Goal: Task Accomplishment & Management: Manage account settings

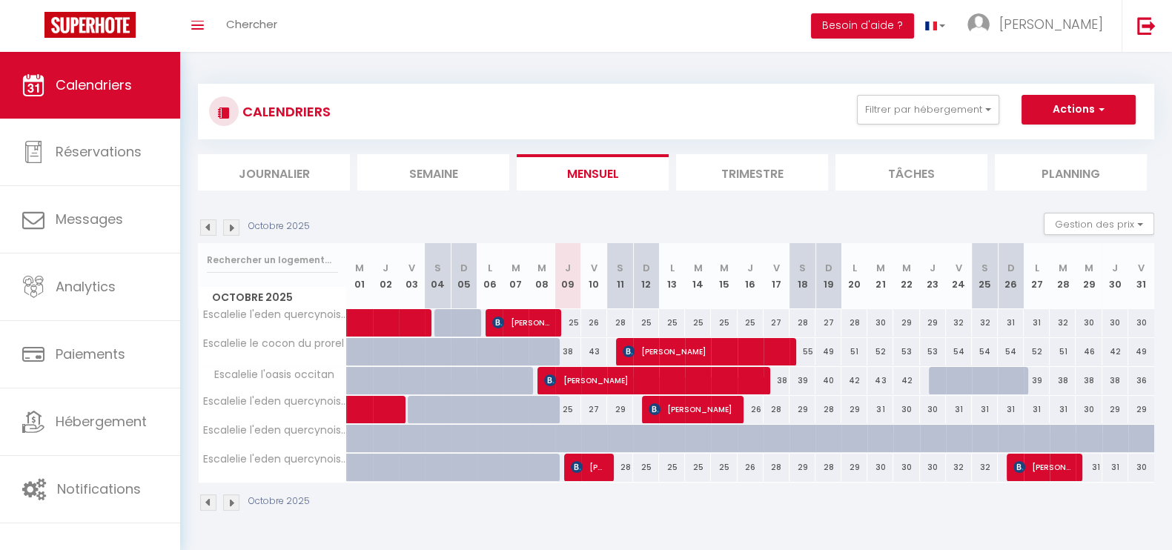
click at [728, 170] on li "Trimestre" at bounding box center [752, 172] width 152 height 36
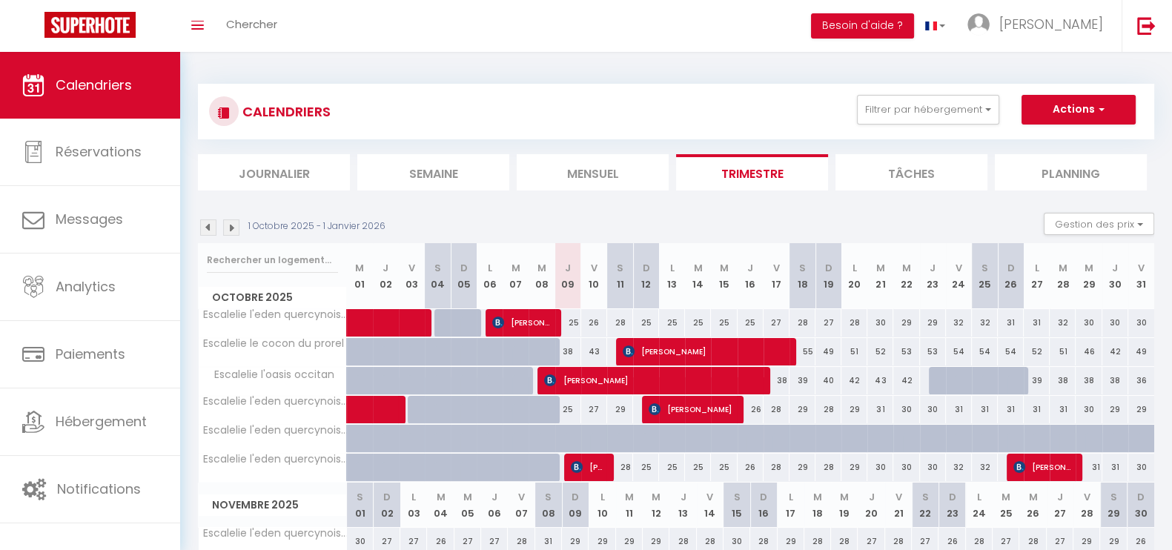
click at [235, 222] on img at bounding box center [231, 227] width 16 height 16
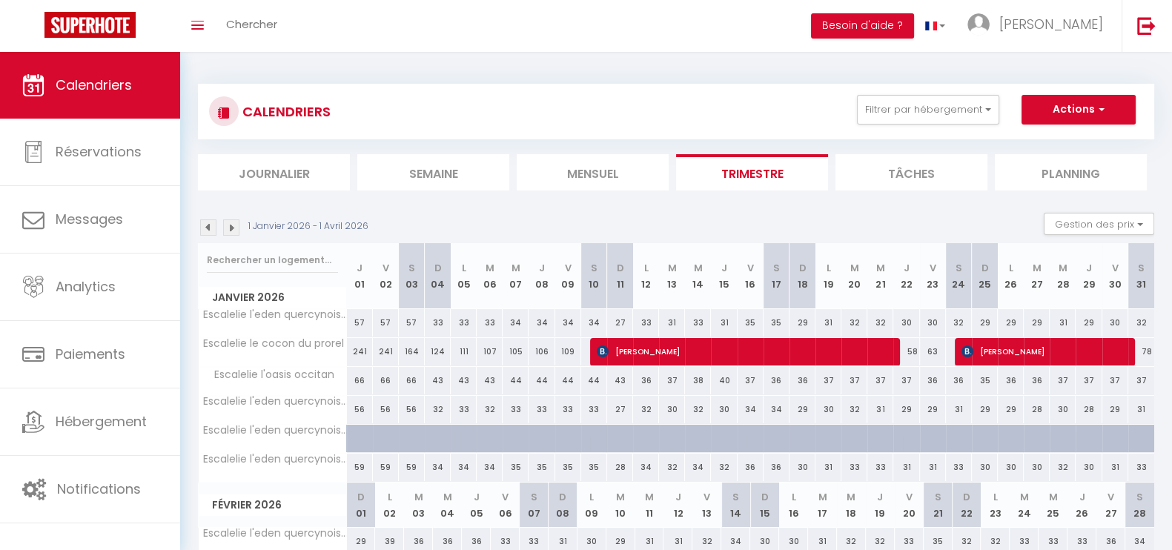
click at [235, 222] on img at bounding box center [231, 227] width 16 height 16
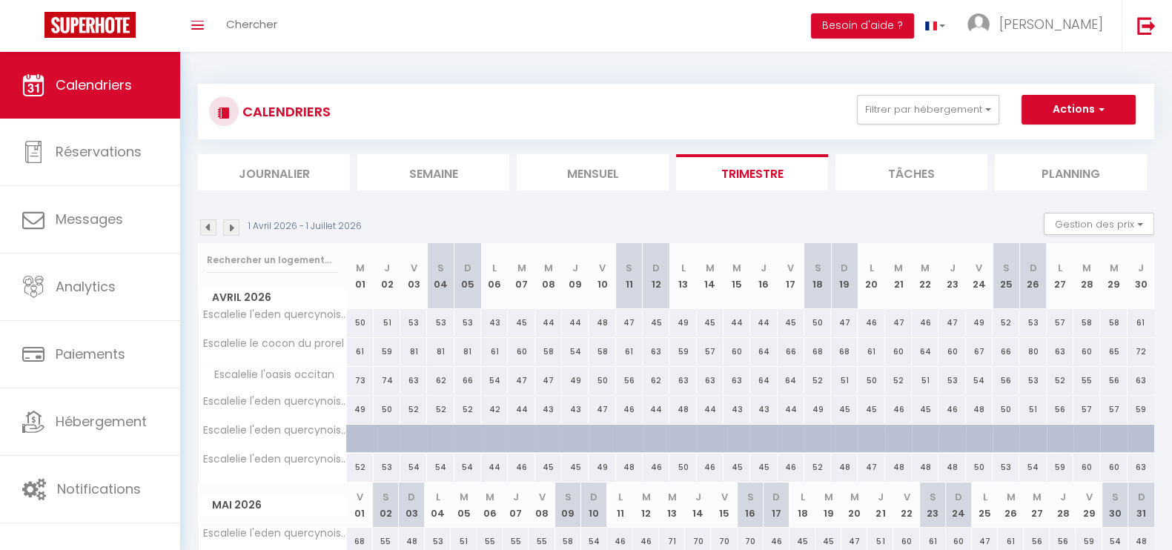
click at [235, 222] on img at bounding box center [231, 227] width 16 height 16
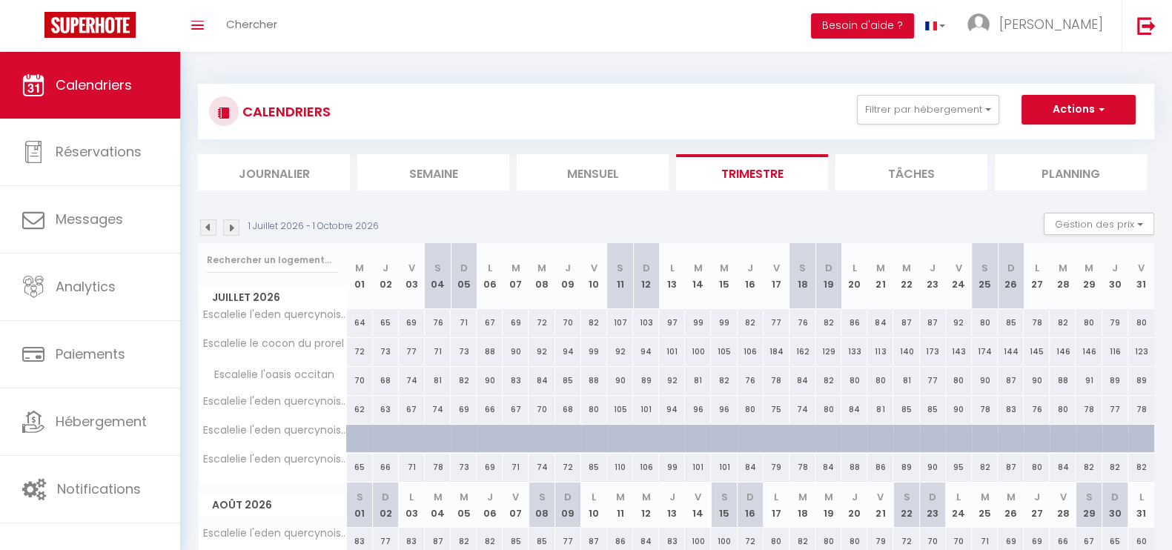
click at [208, 230] on img at bounding box center [208, 227] width 16 height 16
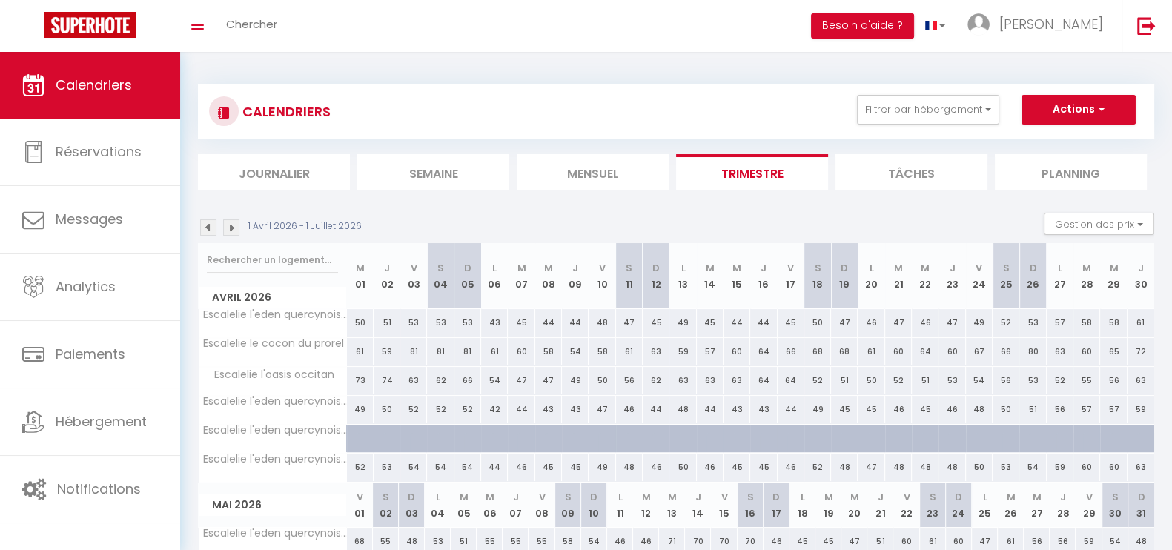
click at [231, 230] on img at bounding box center [231, 227] width 16 height 16
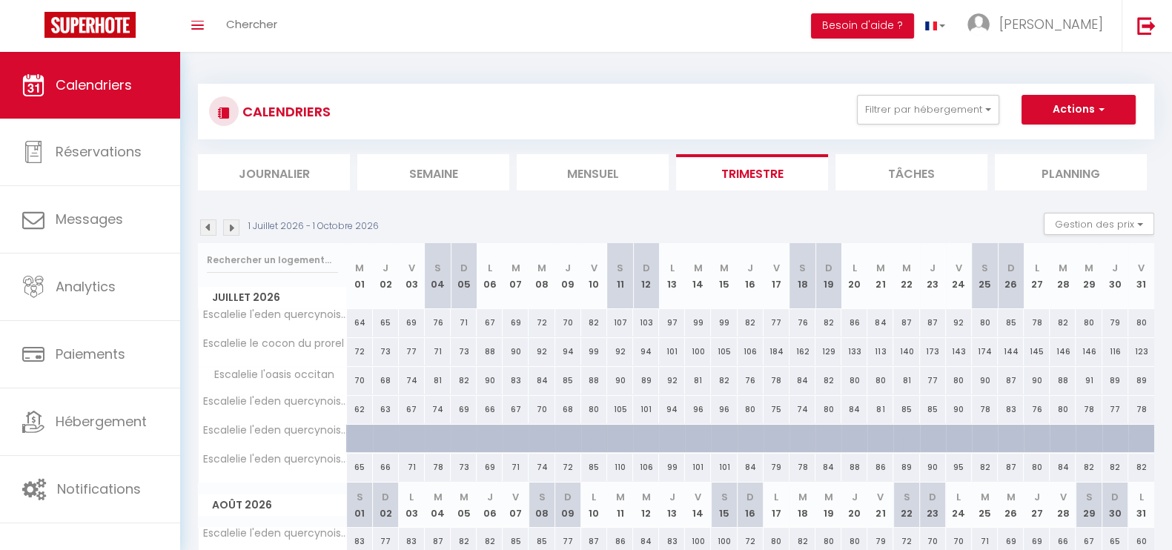
click at [208, 224] on img at bounding box center [208, 227] width 16 height 16
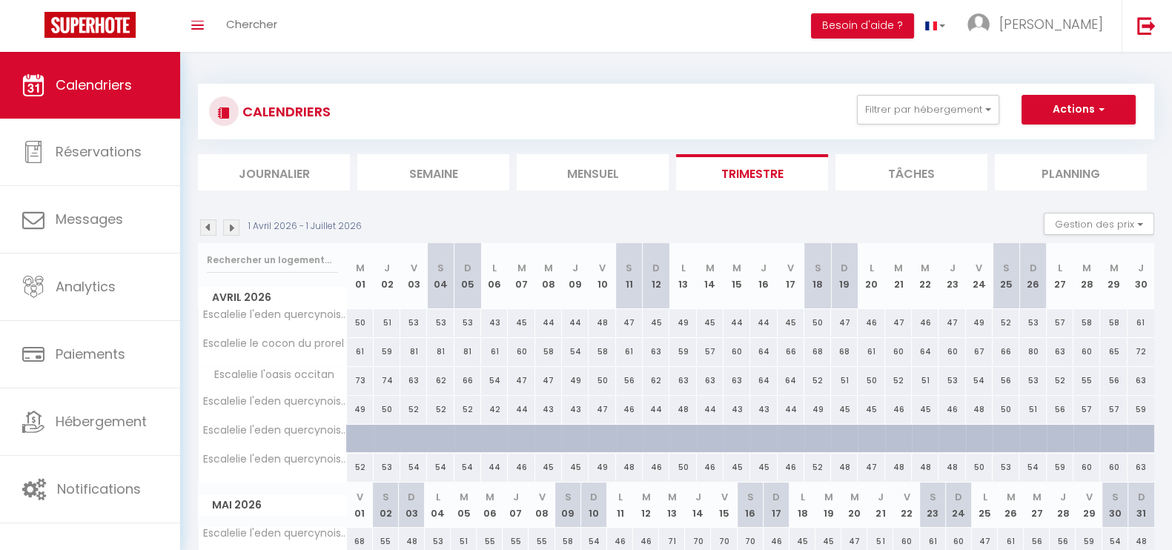
click at [208, 224] on img at bounding box center [208, 227] width 16 height 16
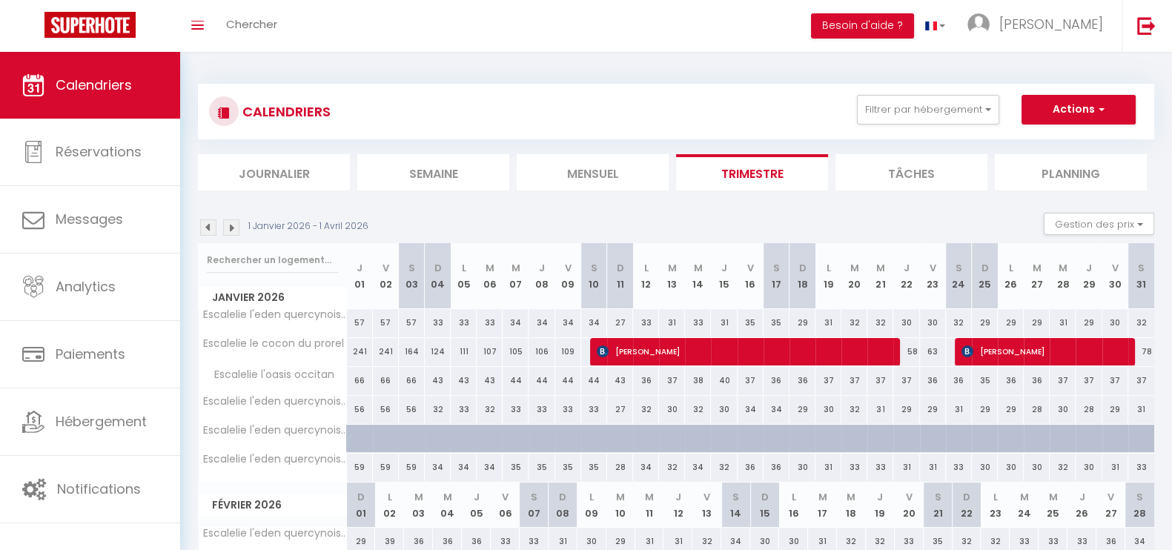
click at [208, 224] on img at bounding box center [208, 227] width 16 height 16
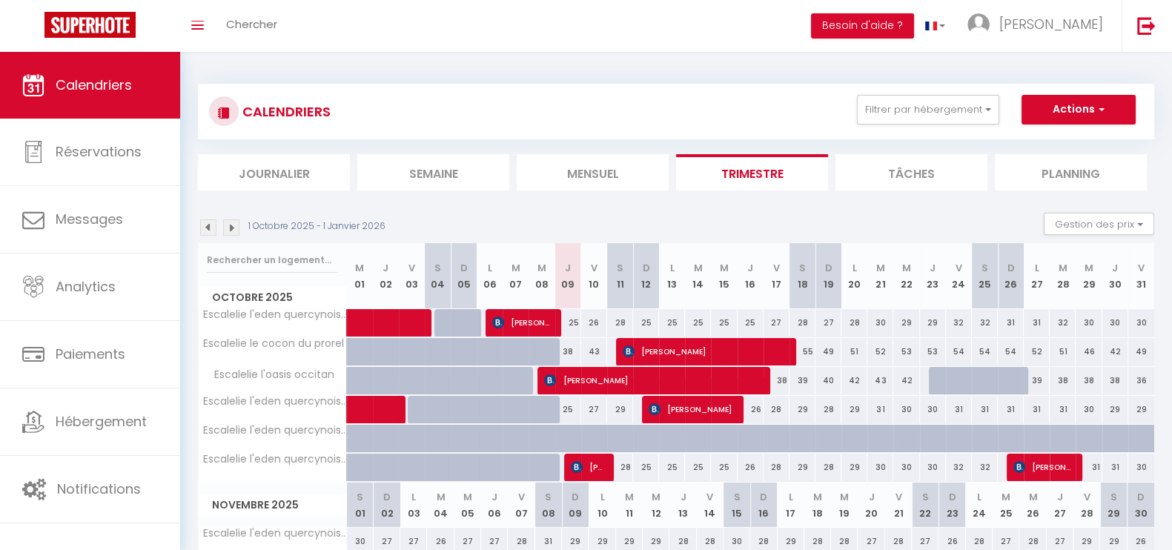
click at [208, 224] on img at bounding box center [208, 227] width 16 height 16
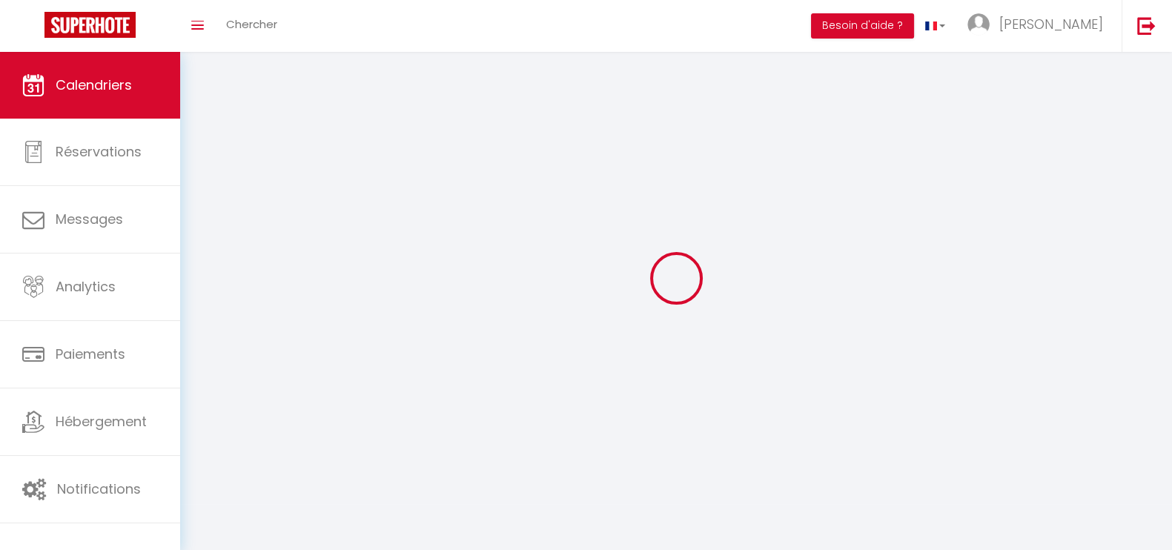
select select
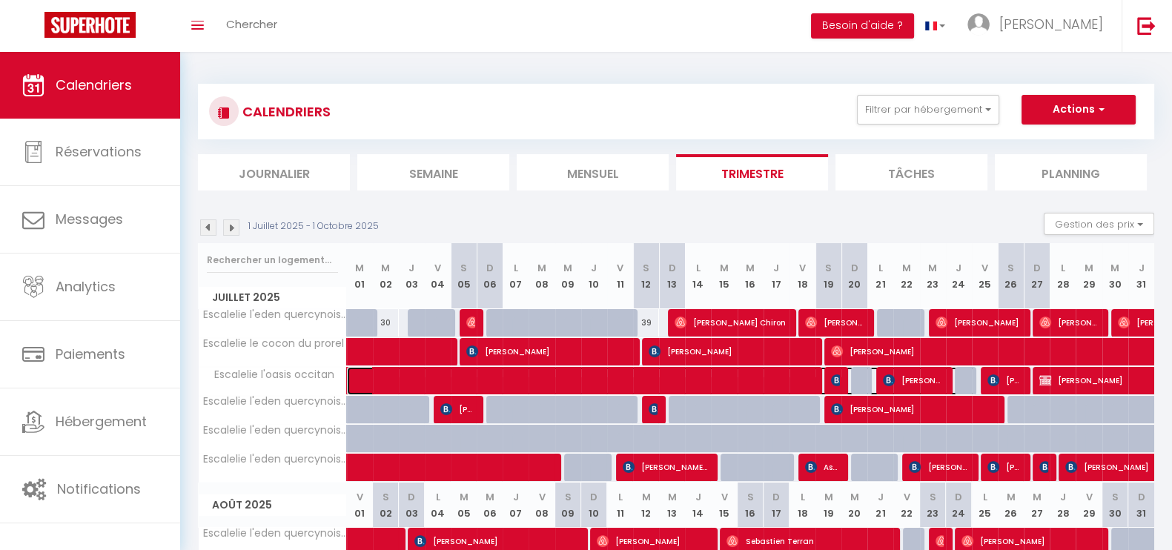
click at [457, 380] on span at bounding box center [669, 381] width 614 height 28
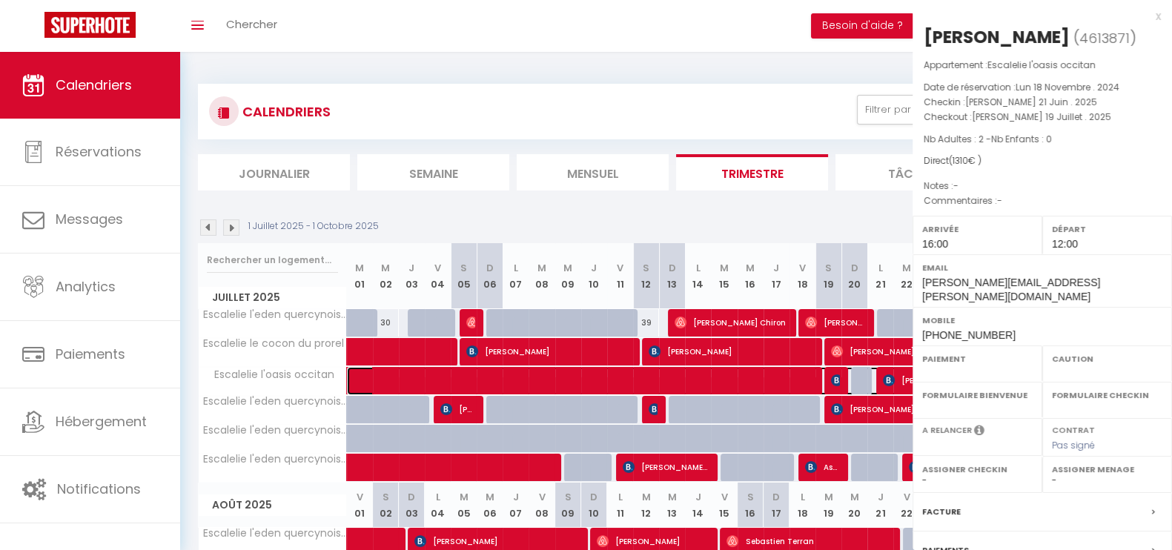
select select "OK"
select select "KO"
select select "0"
select select "1"
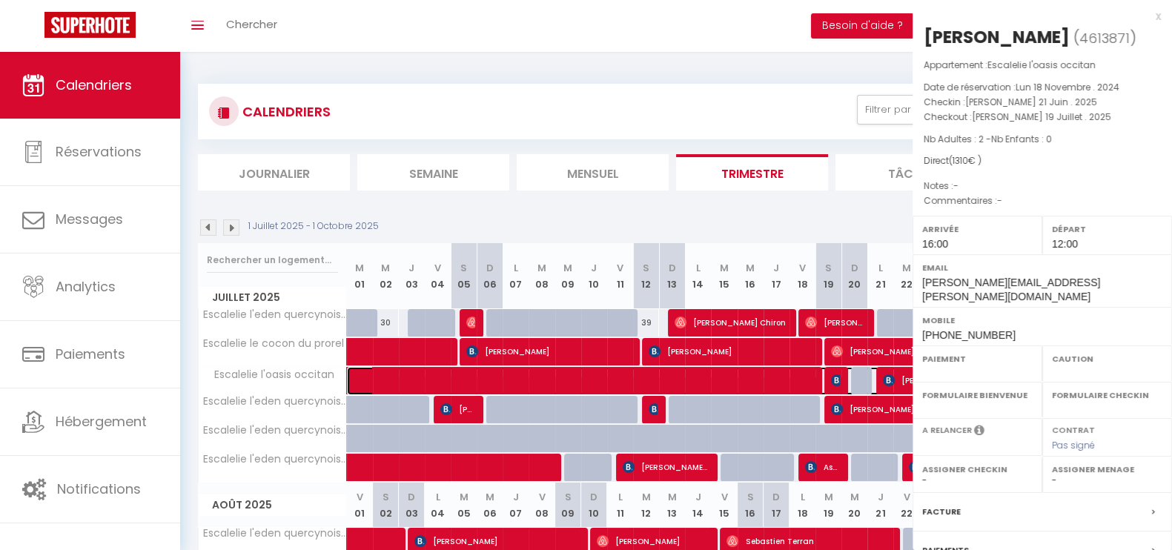
select select
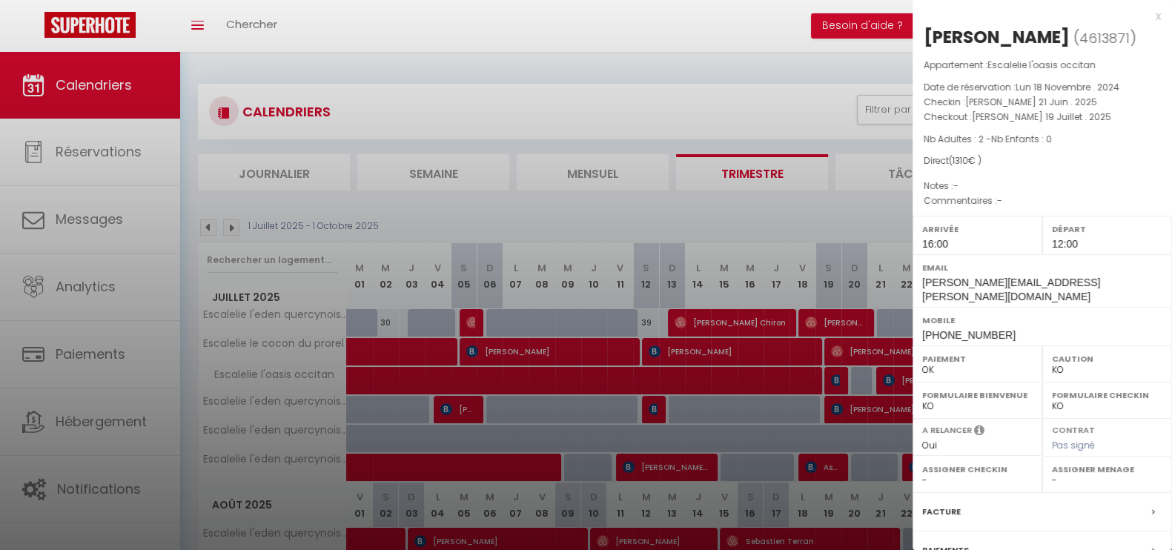
click at [202, 220] on div at bounding box center [586, 275] width 1172 height 550
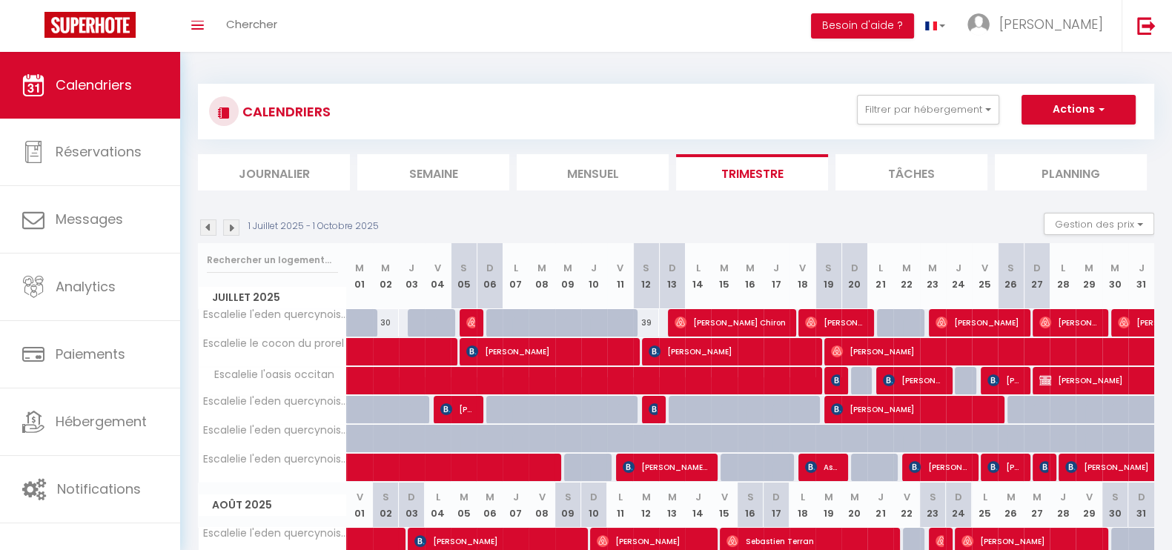
click at [205, 229] on img at bounding box center [208, 227] width 16 height 16
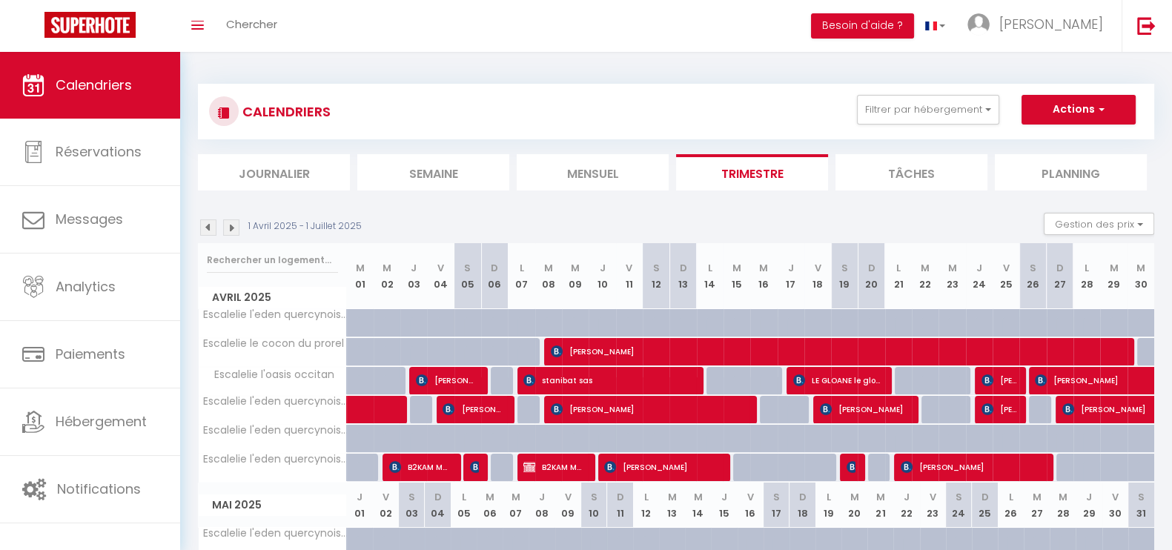
click at [226, 226] on img at bounding box center [231, 227] width 16 height 16
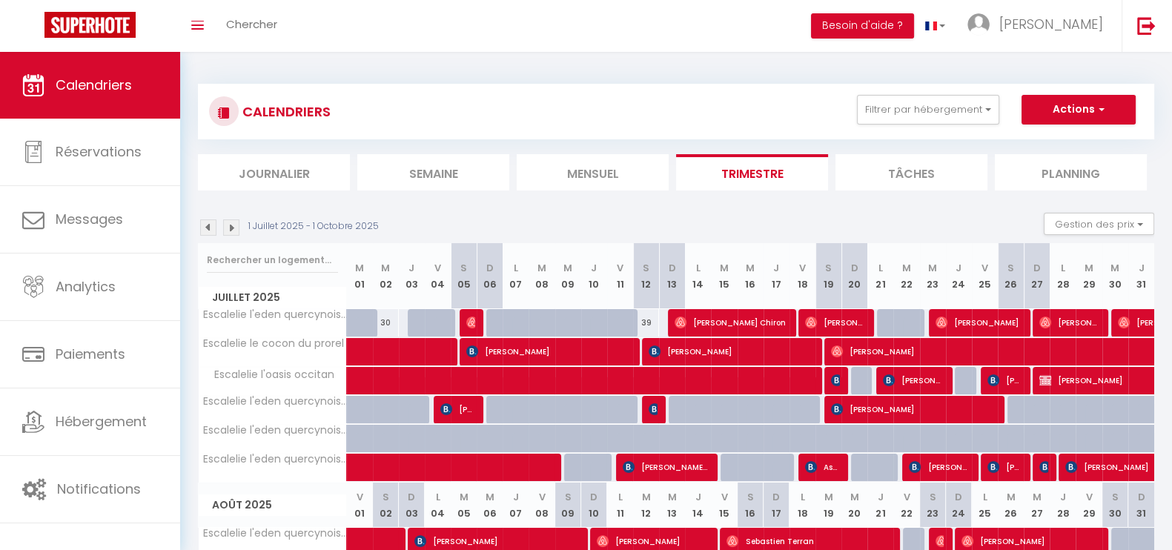
click at [233, 228] on img at bounding box center [231, 227] width 16 height 16
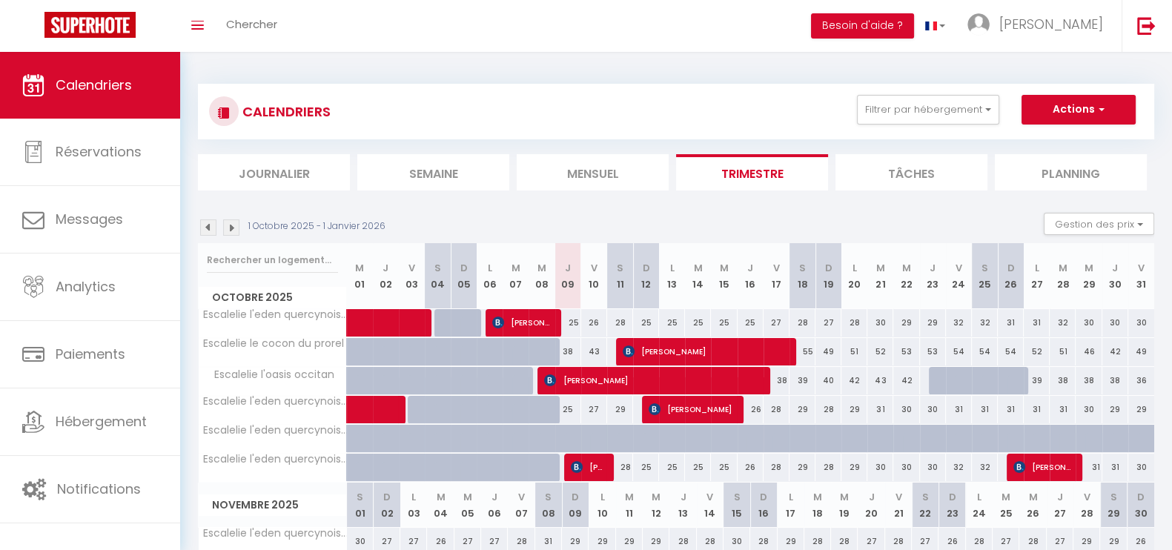
click at [233, 228] on img at bounding box center [231, 227] width 16 height 16
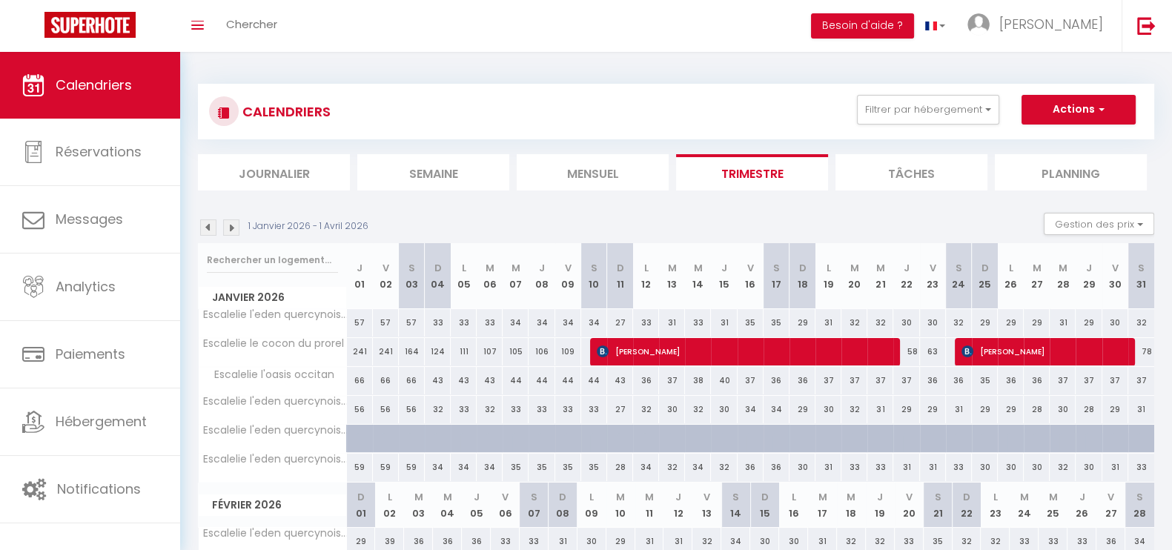
click at [233, 228] on img at bounding box center [231, 227] width 16 height 16
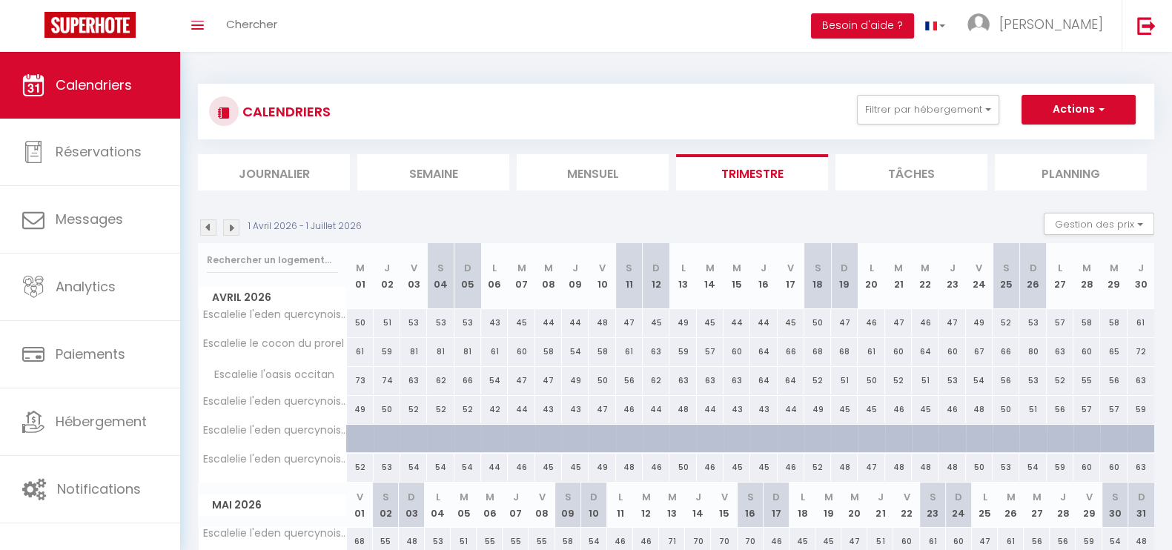
scroll to position [428, 0]
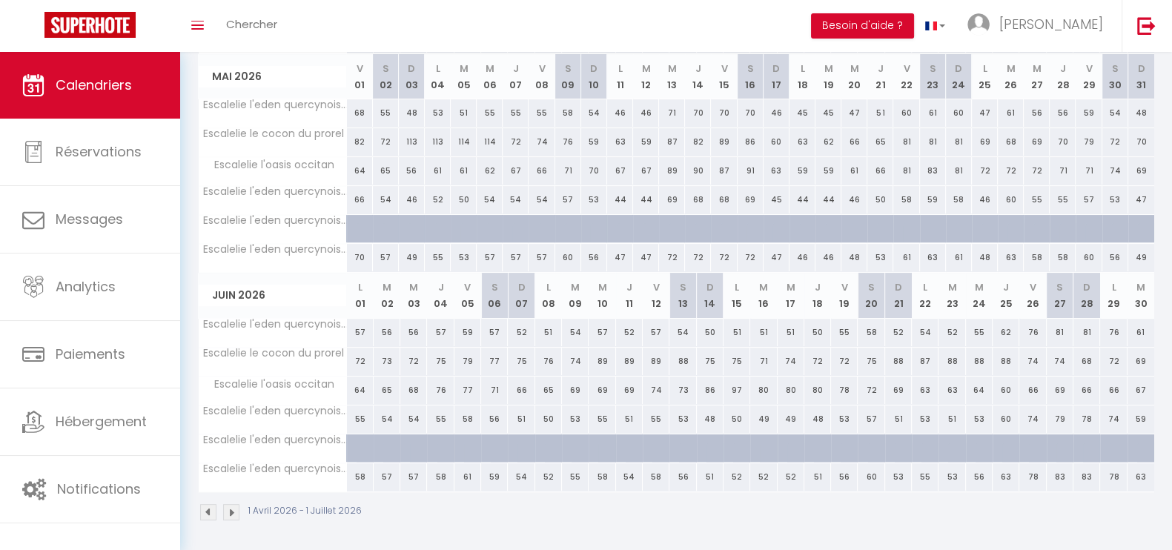
click at [231, 510] on img at bounding box center [231, 512] width 16 height 16
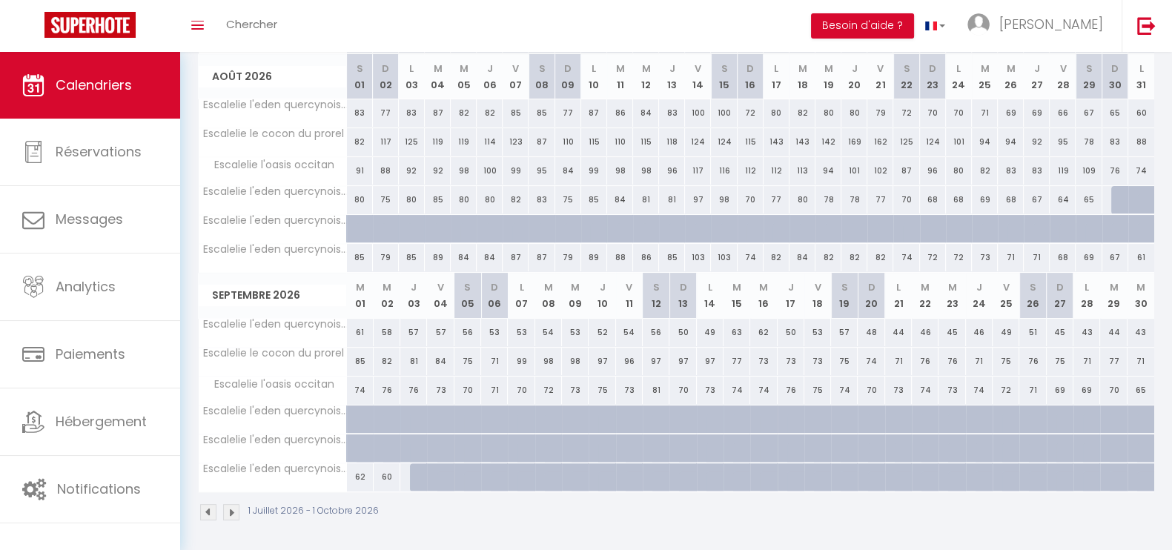
scroll to position [0, 0]
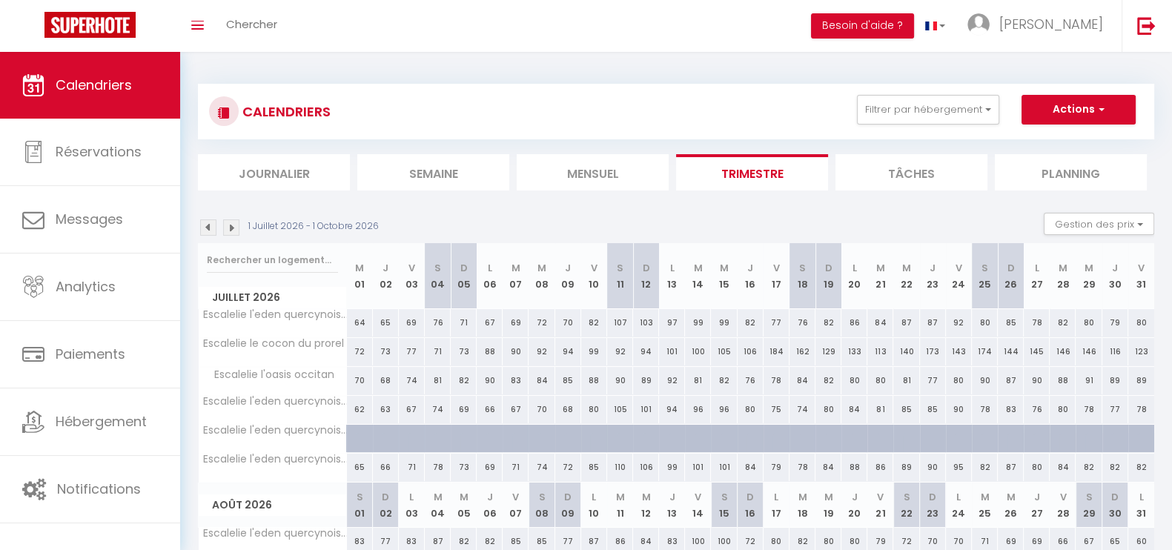
click at [210, 221] on img at bounding box center [208, 227] width 16 height 16
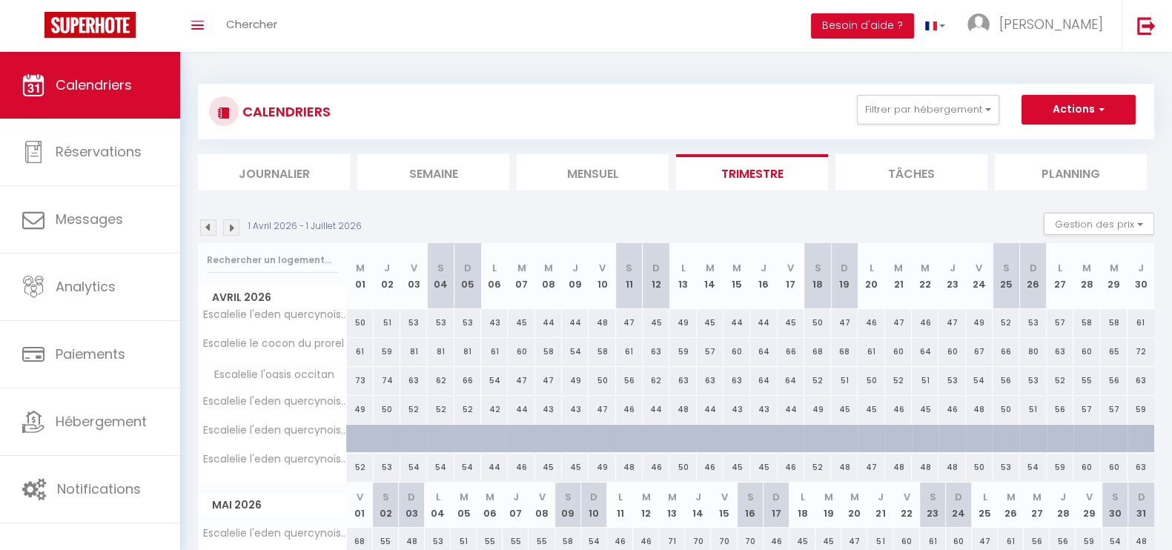
click at [210, 221] on img at bounding box center [208, 227] width 16 height 16
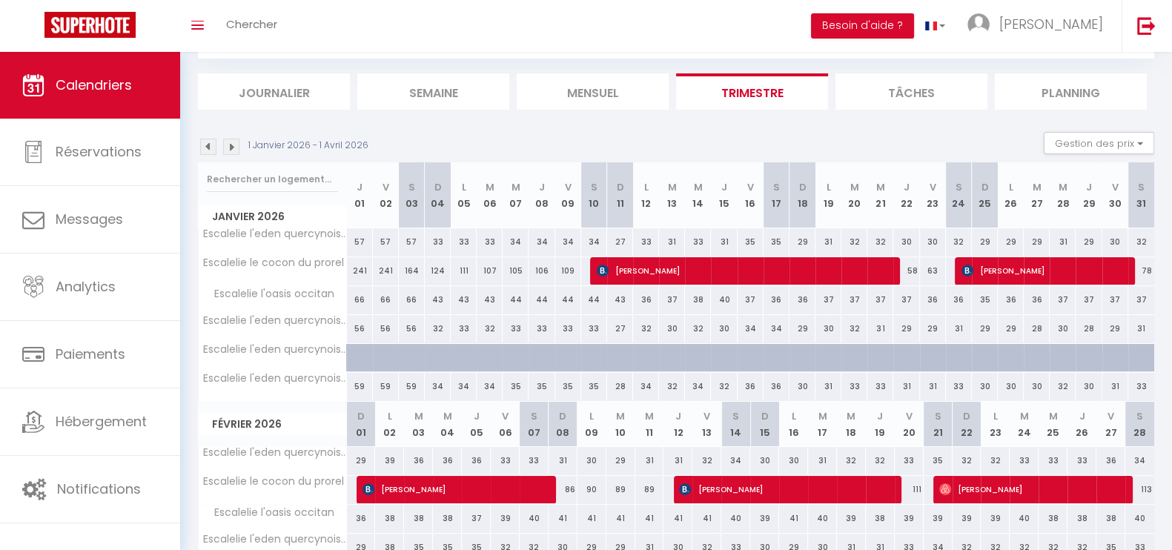
scroll to position [77, 0]
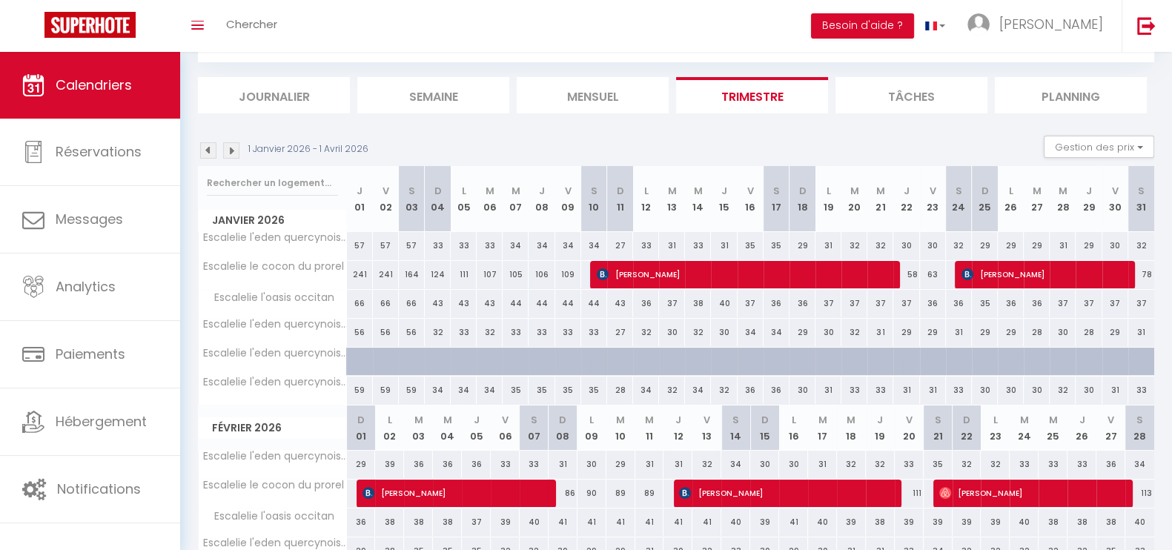
click at [204, 151] on img at bounding box center [208, 150] width 16 height 16
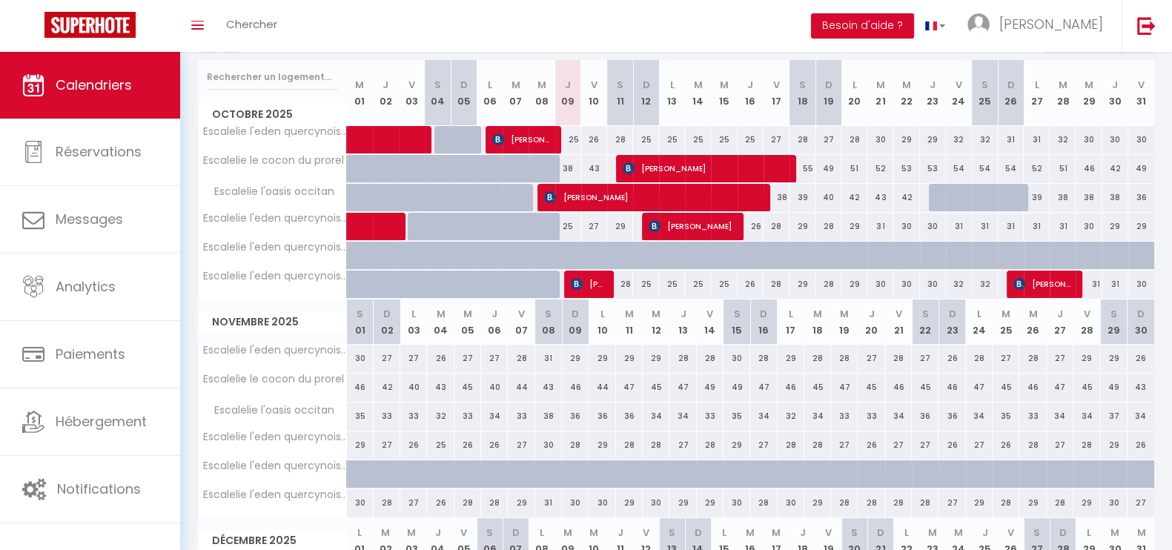
scroll to position [0, 0]
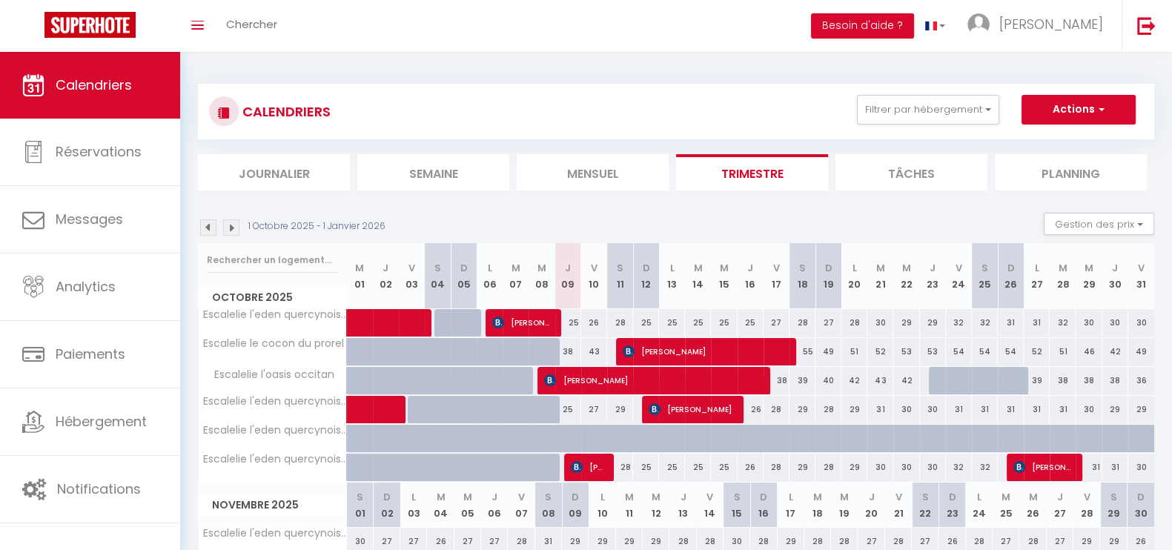
click at [229, 228] on img at bounding box center [231, 227] width 16 height 16
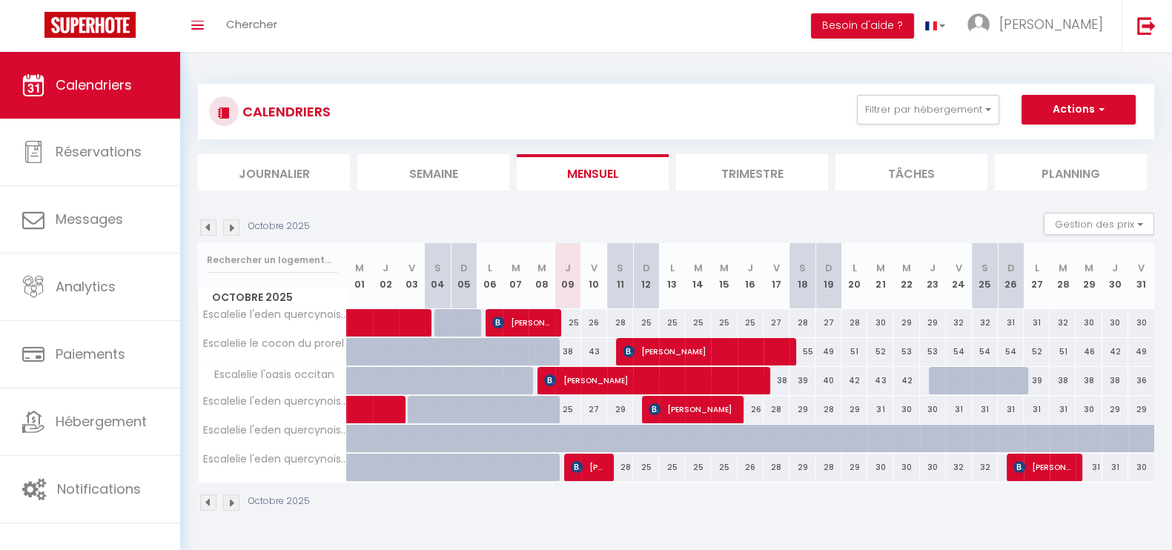
click at [233, 228] on img at bounding box center [231, 227] width 16 height 16
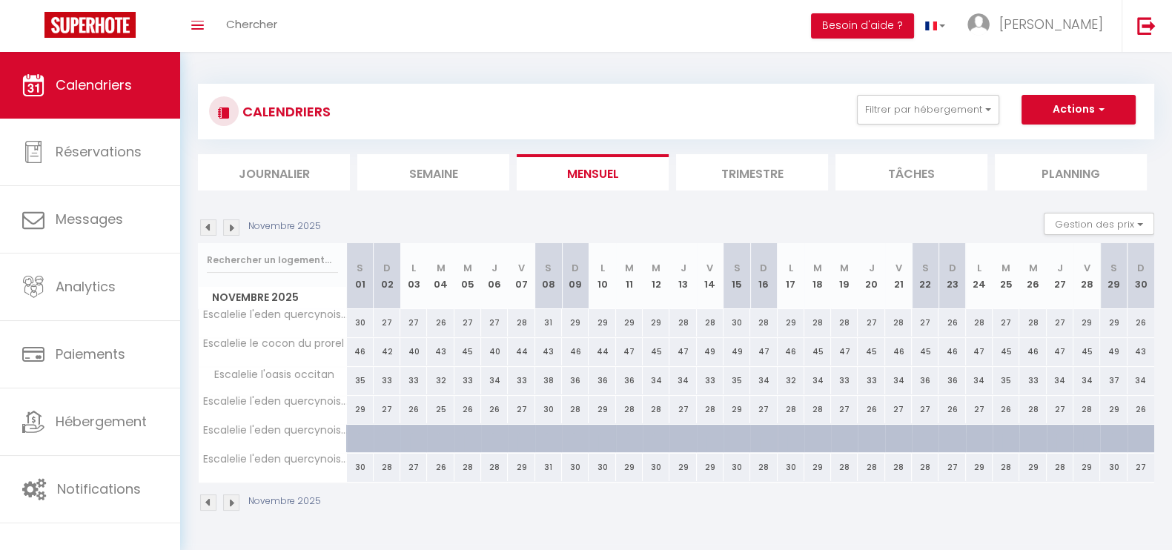
click at [205, 224] on img at bounding box center [208, 227] width 16 height 16
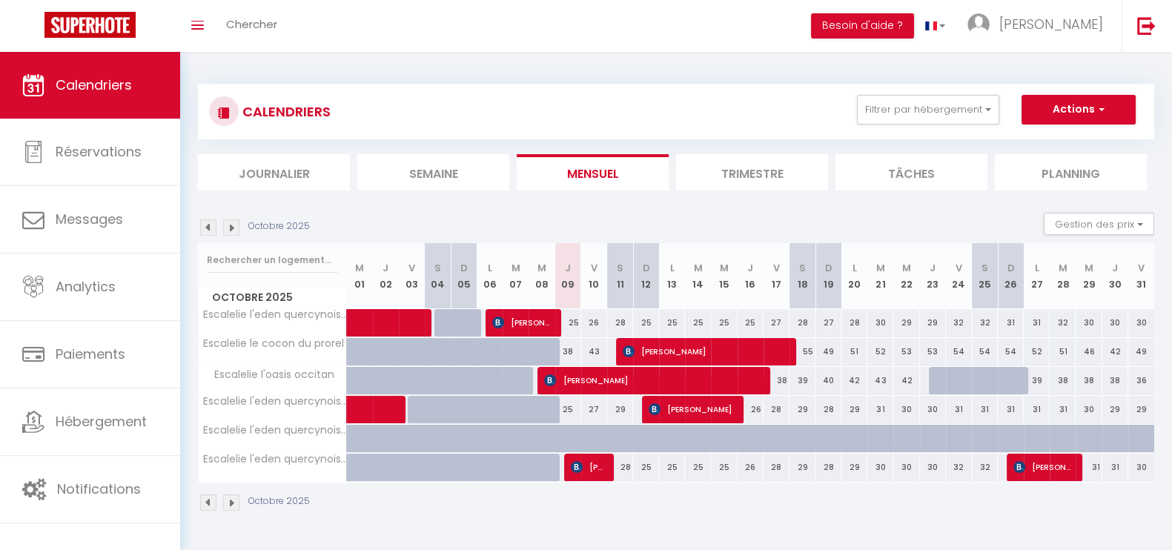
click at [239, 228] on img at bounding box center [231, 227] width 16 height 16
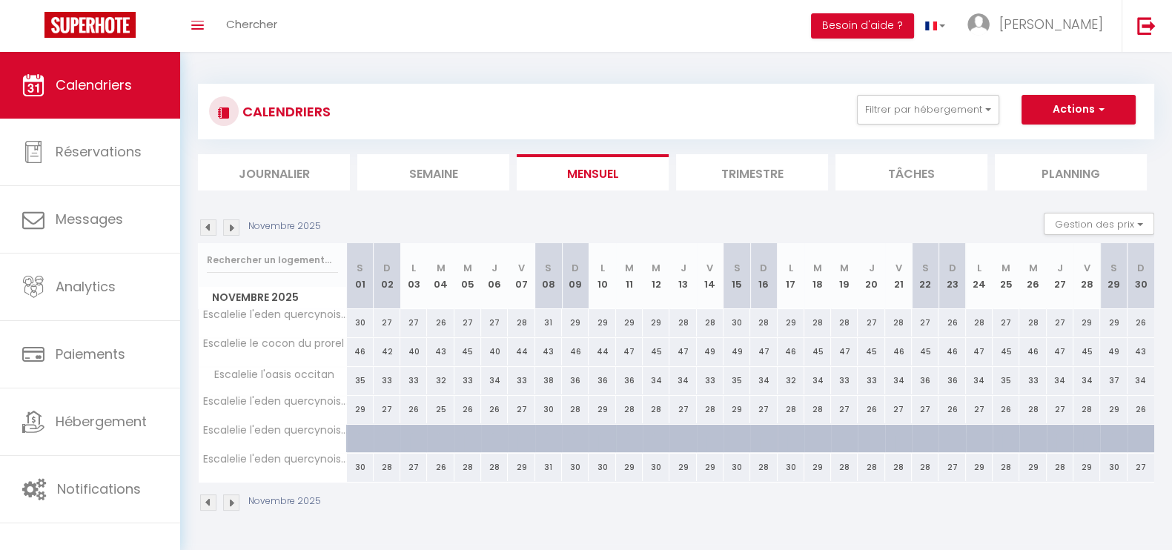
click at [239, 228] on img at bounding box center [231, 227] width 16 height 16
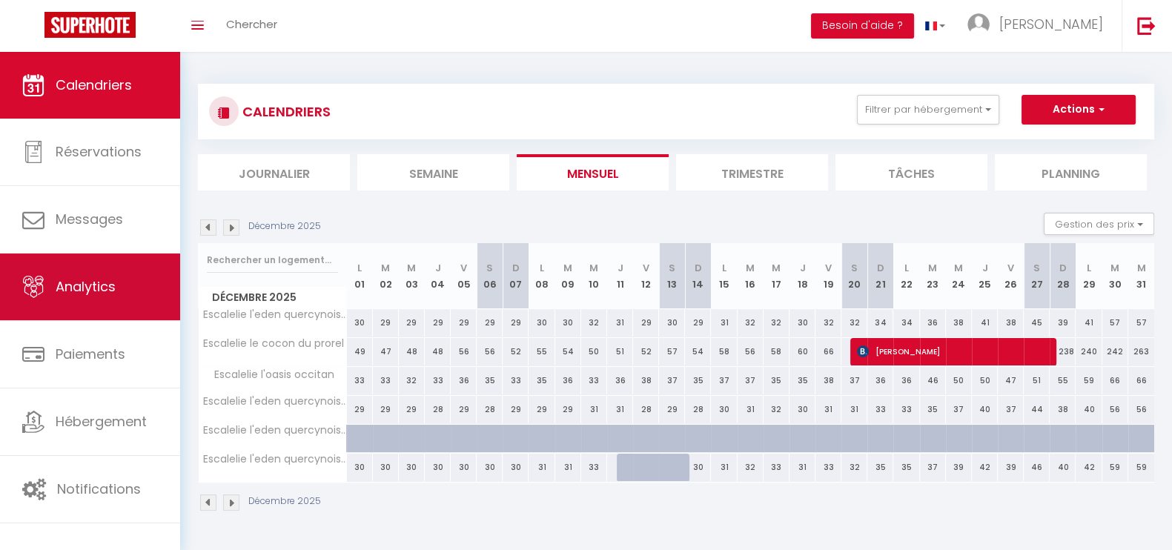
click at [110, 279] on span "Analytics" at bounding box center [86, 286] width 60 height 19
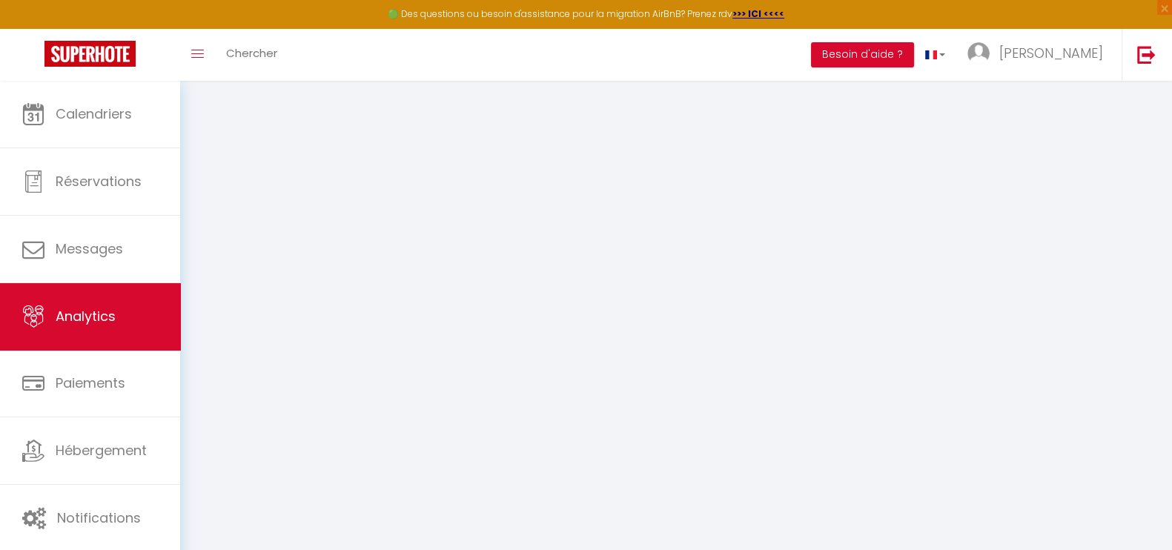
select select "2025"
select select "10"
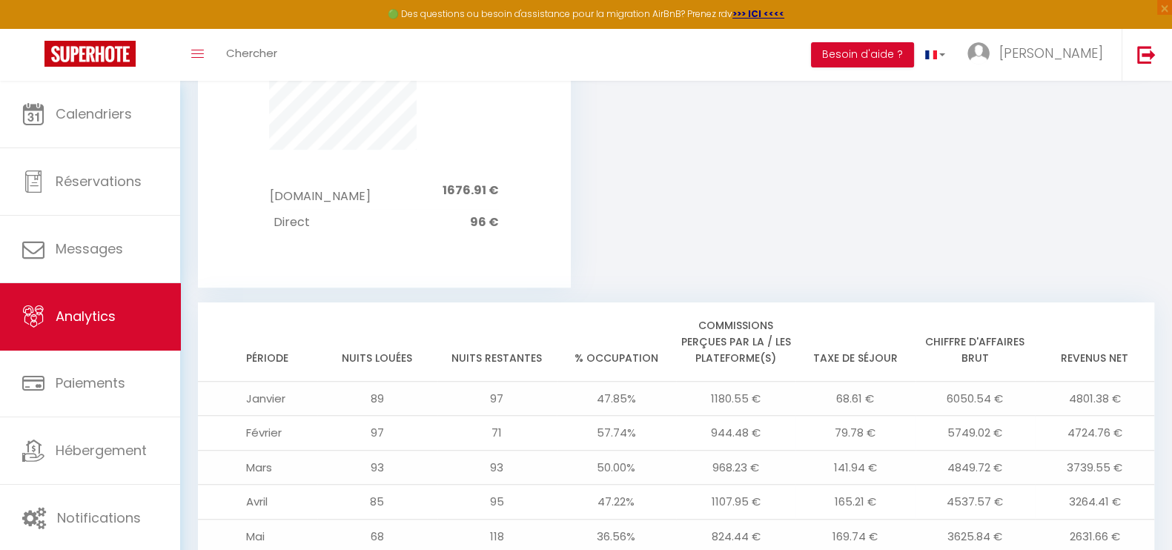
scroll to position [1290, 0]
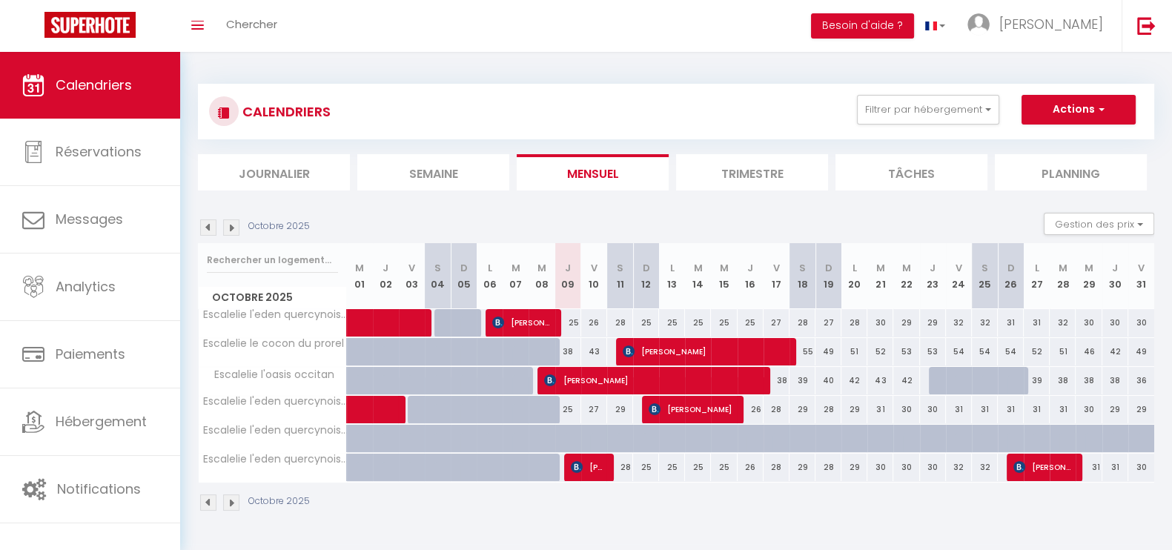
click at [746, 163] on li "Trimestre" at bounding box center [752, 172] width 152 height 36
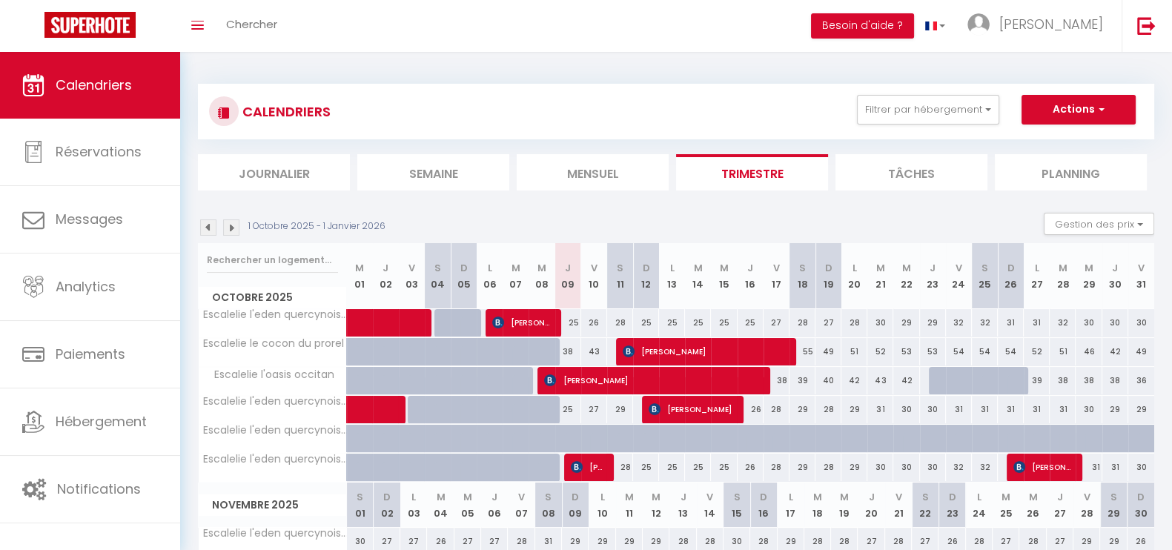
click at [231, 219] on img at bounding box center [231, 227] width 16 height 16
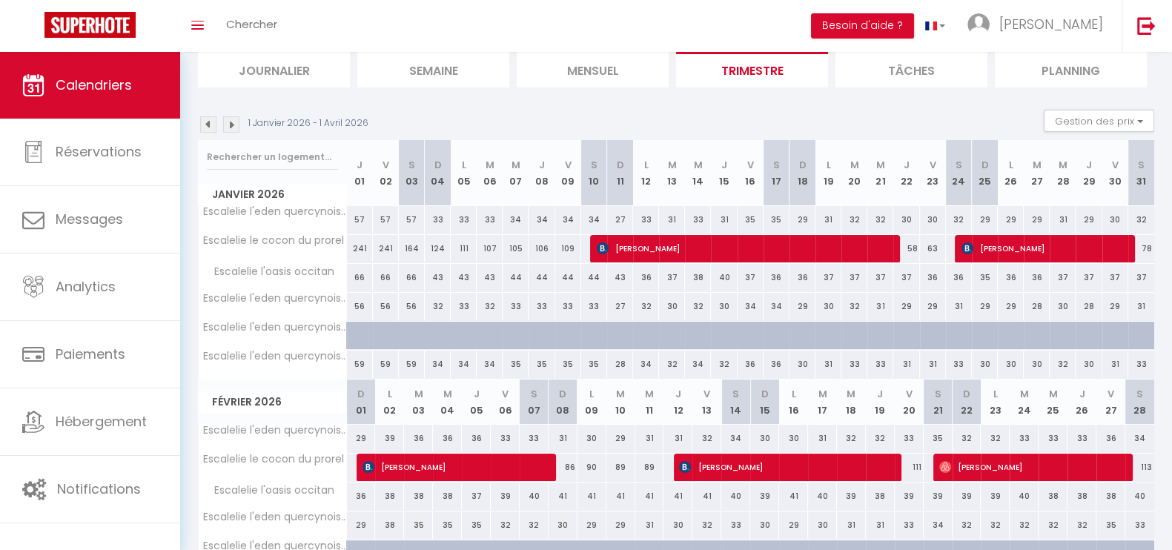
scroll to position [102, 0]
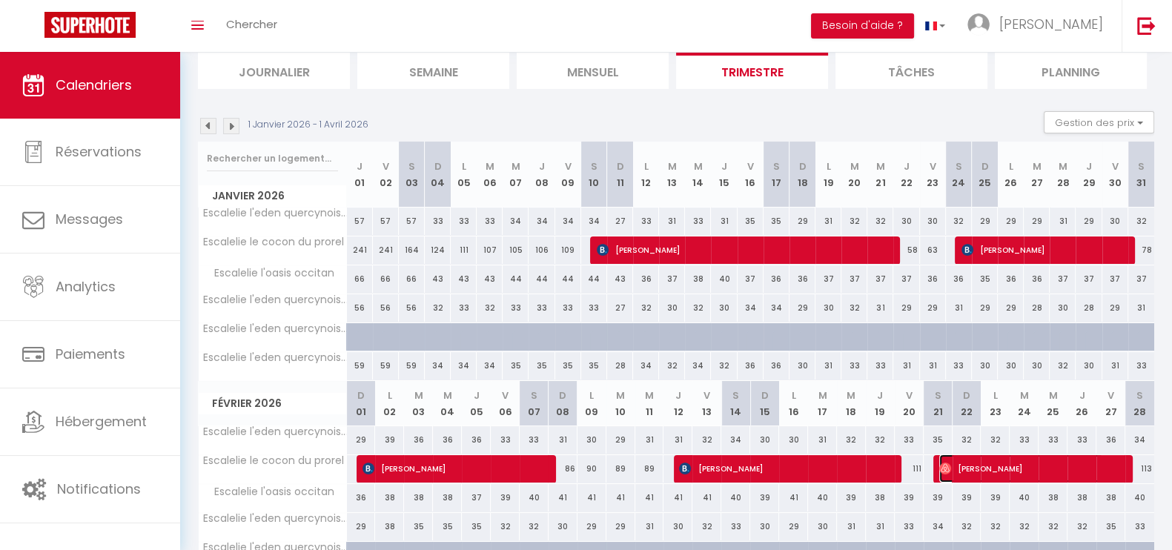
click at [960, 474] on span "[PERSON_NAME]" at bounding box center [1021, 468] width 165 height 28
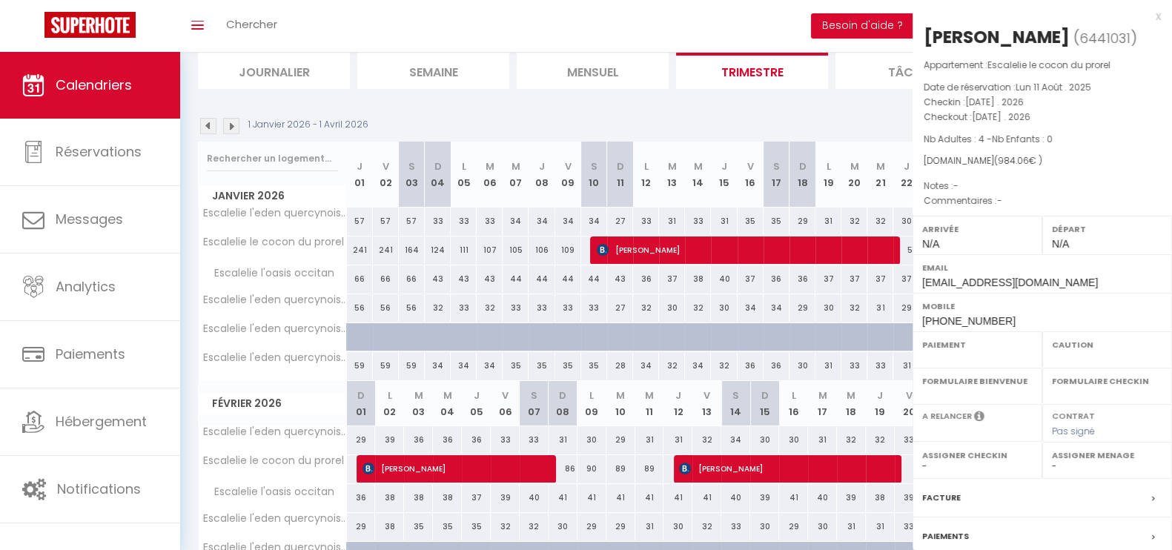
select select "OK"
select select "0"
select select "1"
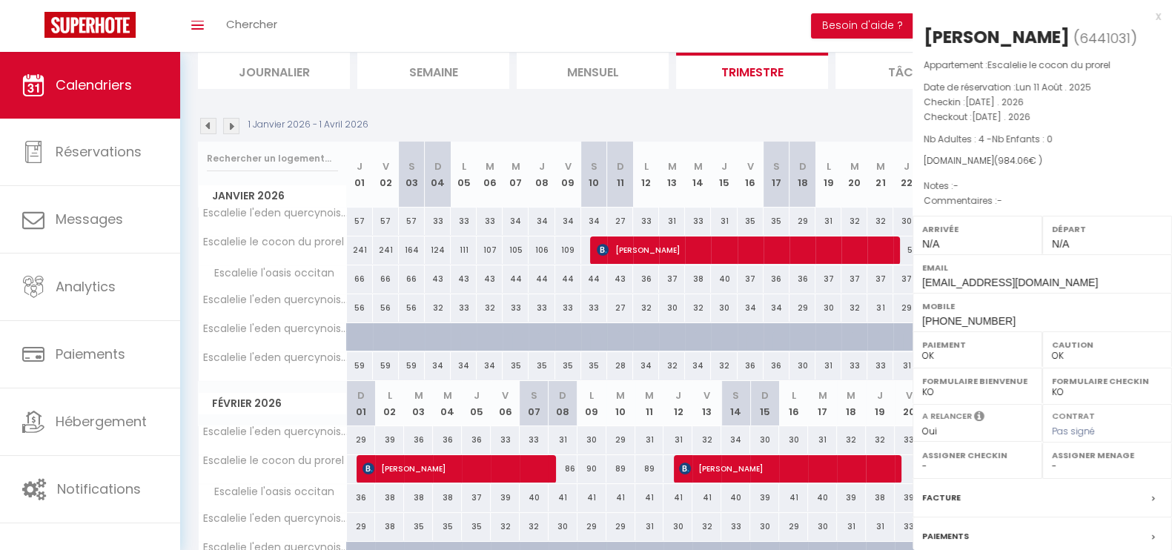
select select
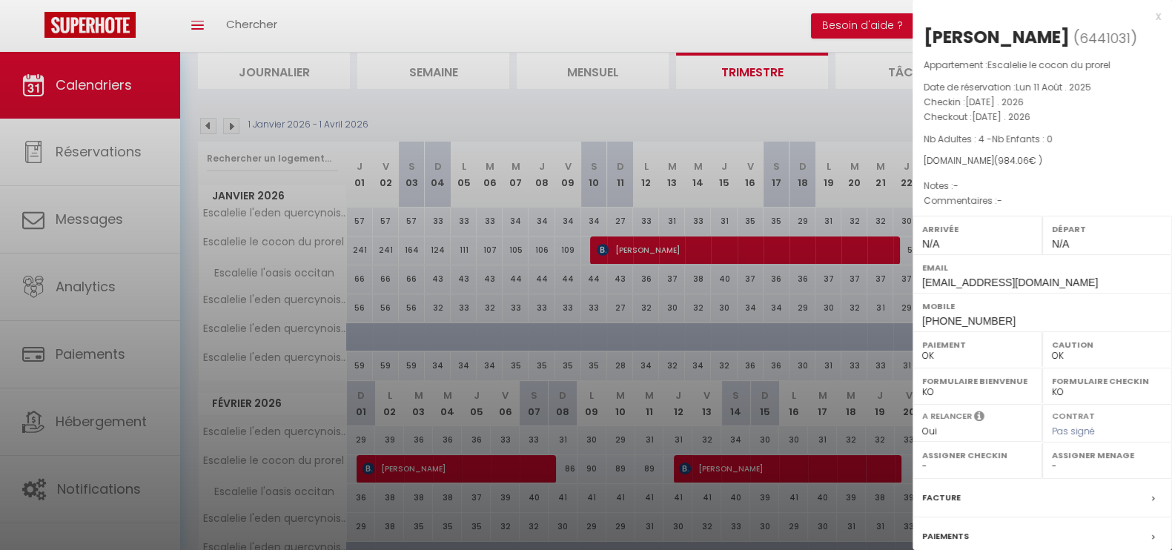
click at [1143, 23] on div "x" at bounding box center [1037, 16] width 248 height 18
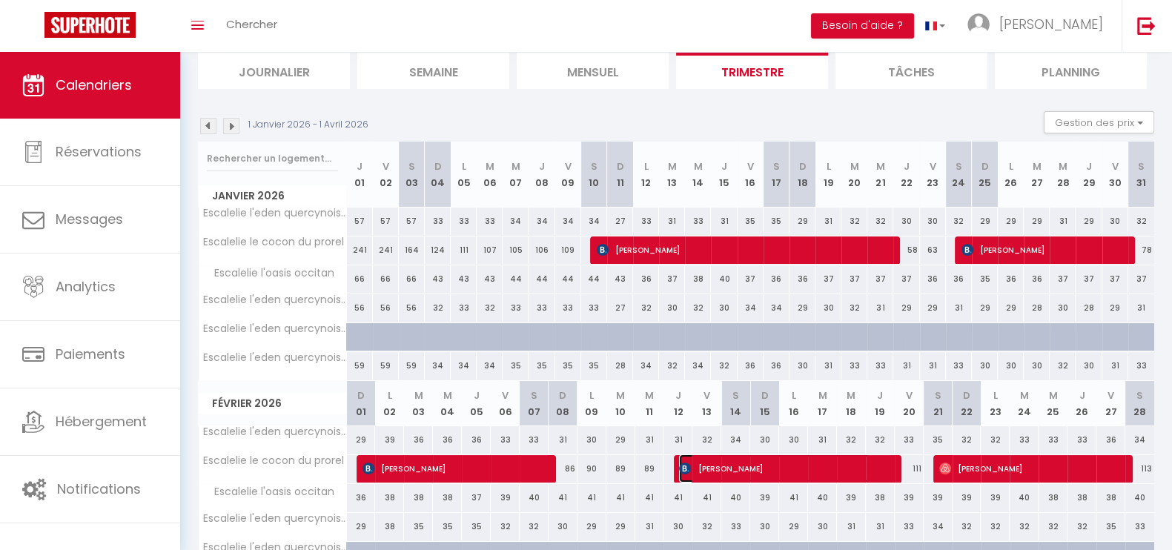
click at [787, 467] on span "[PERSON_NAME]" at bounding box center [774, 468] width 191 height 28
select select "KO"
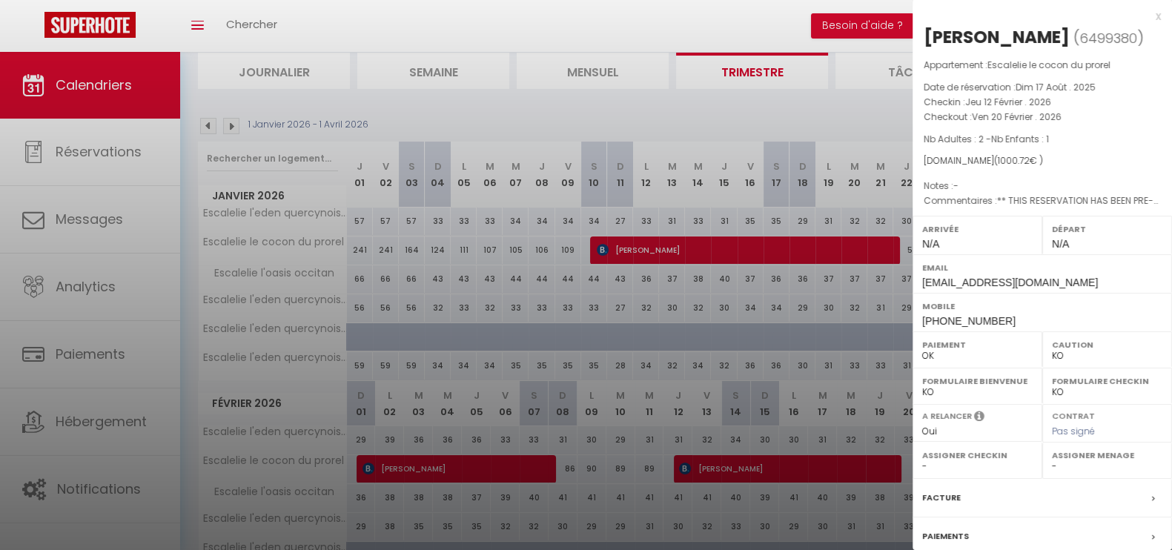
click at [1145, 19] on div "x" at bounding box center [1037, 16] width 248 height 18
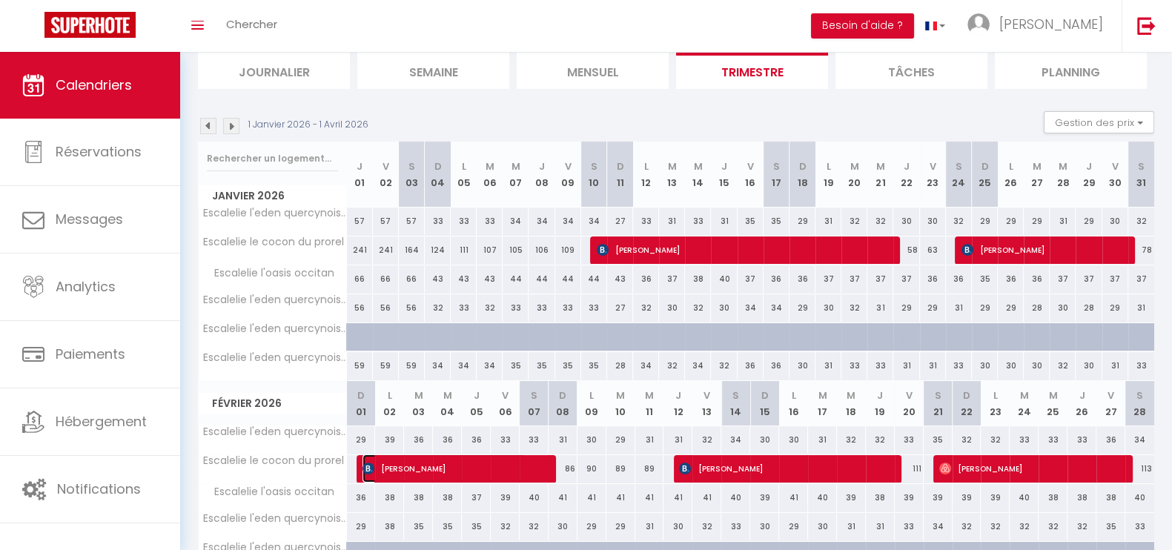
click at [463, 461] on span "[PERSON_NAME]" at bounding box center [444, 468] width 165 height 28
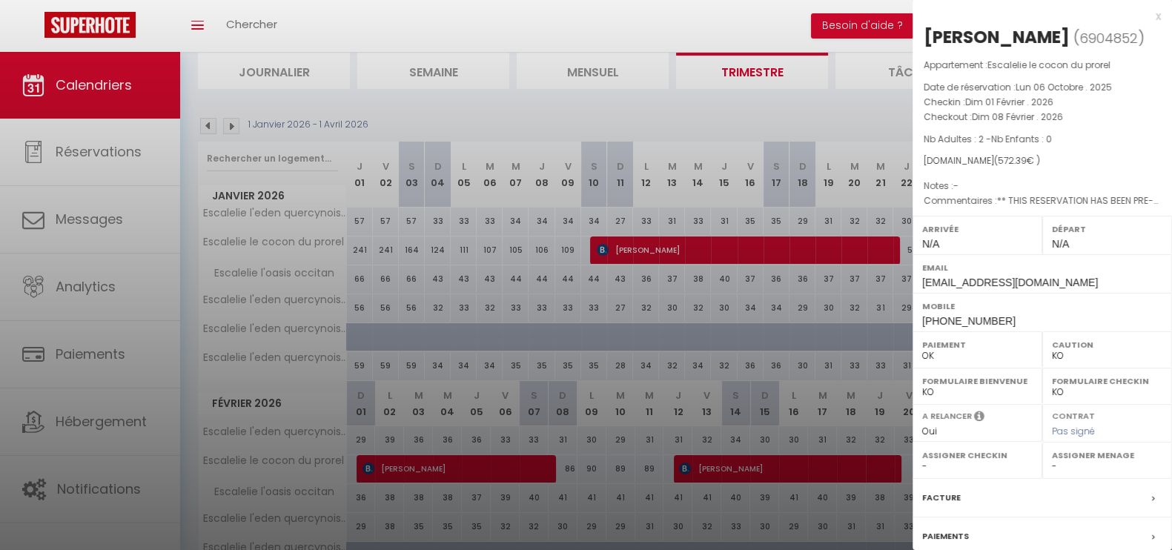
click at [1145, 17] on div "x" at bounding box center [1037, 16] width 248 height 18
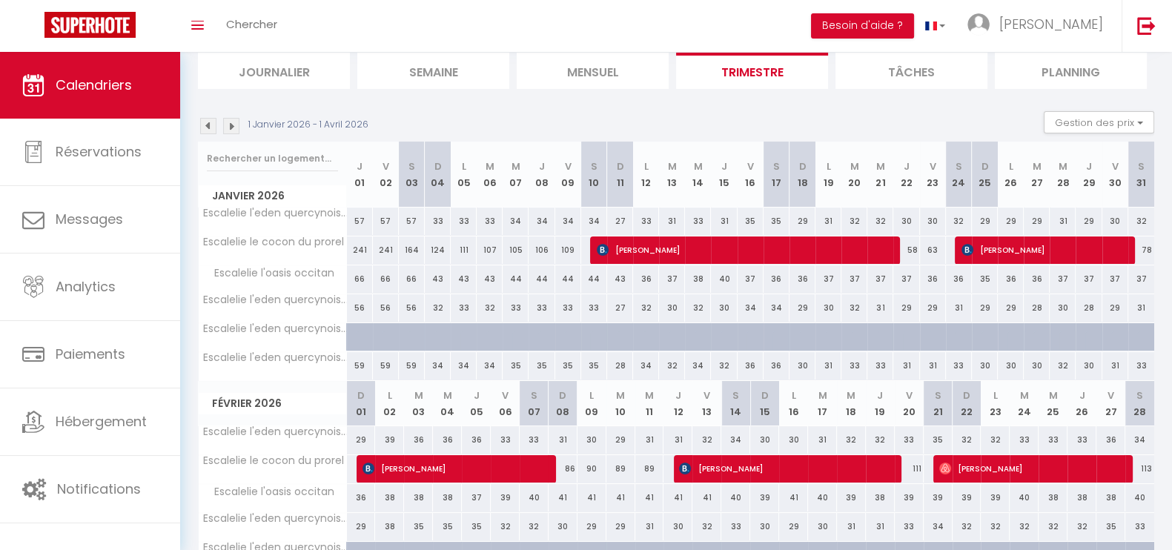
click at [206, 128] on img at bounding box center [208, 126] width 16 height 16
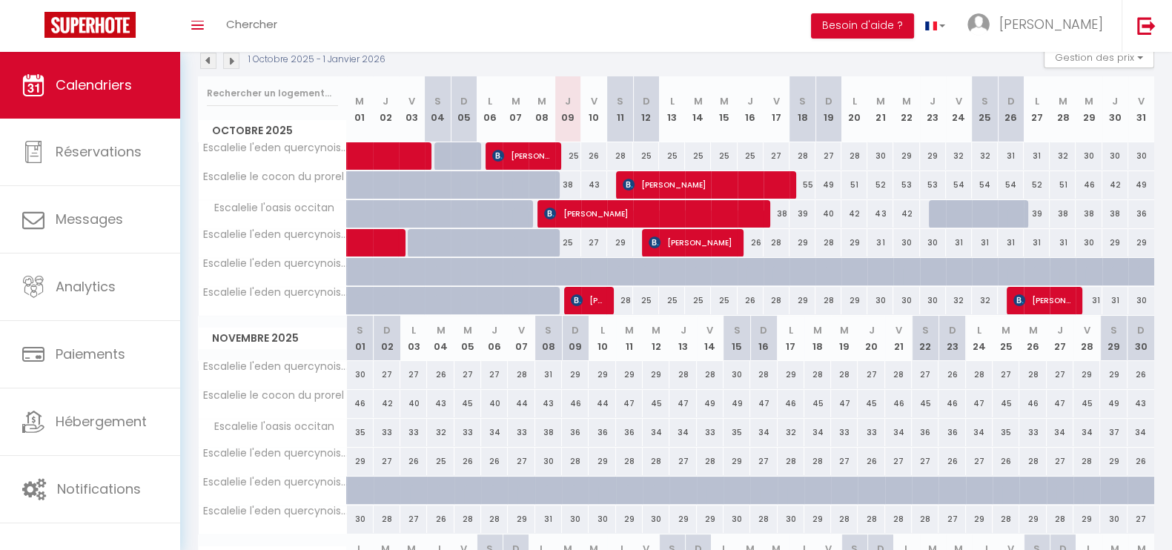
scroll to position [428, 0]
